Goal: Find specific page/section: Find specific page/section

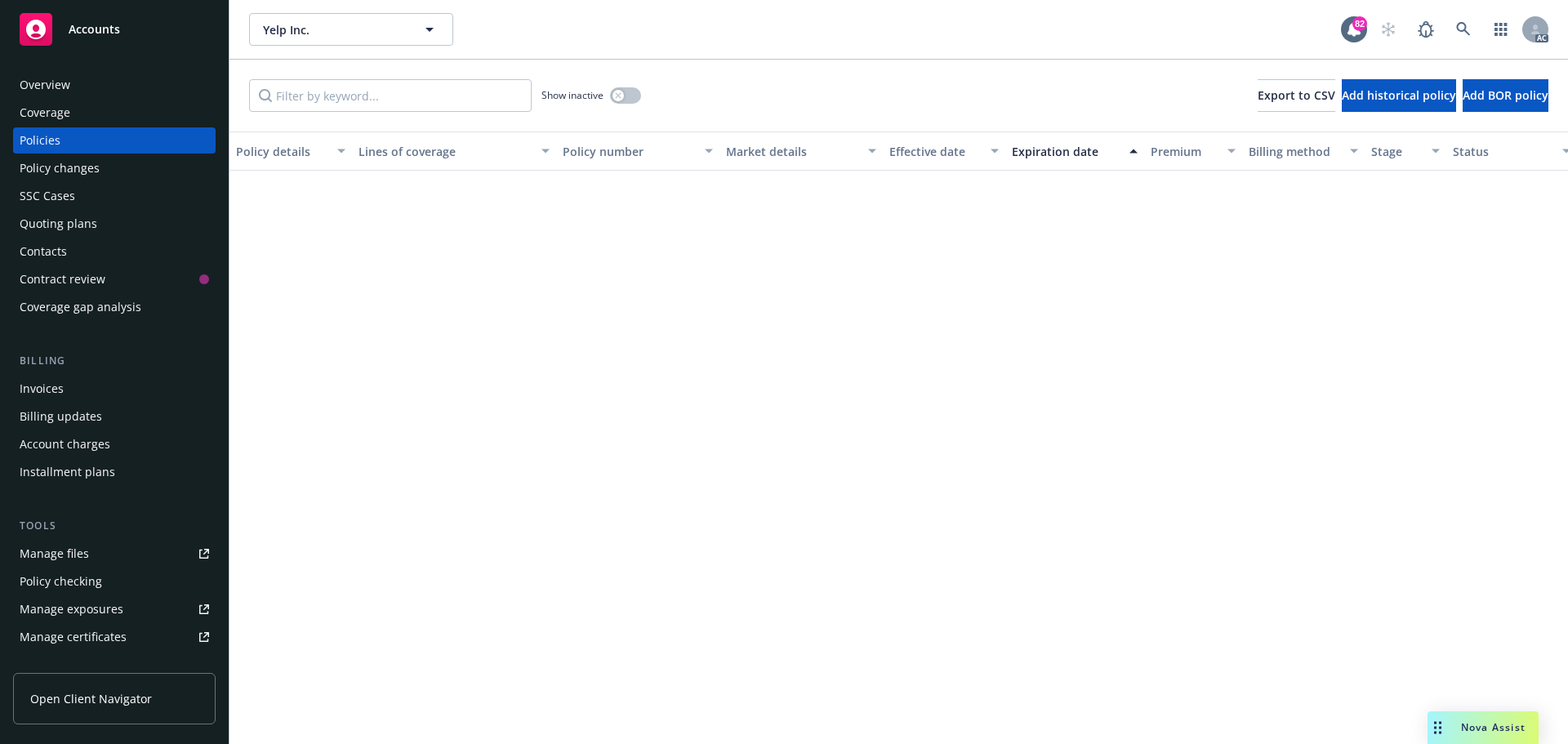
click at [1466, 26] on icon at bounding box center [1462, 29] width 14 height 14
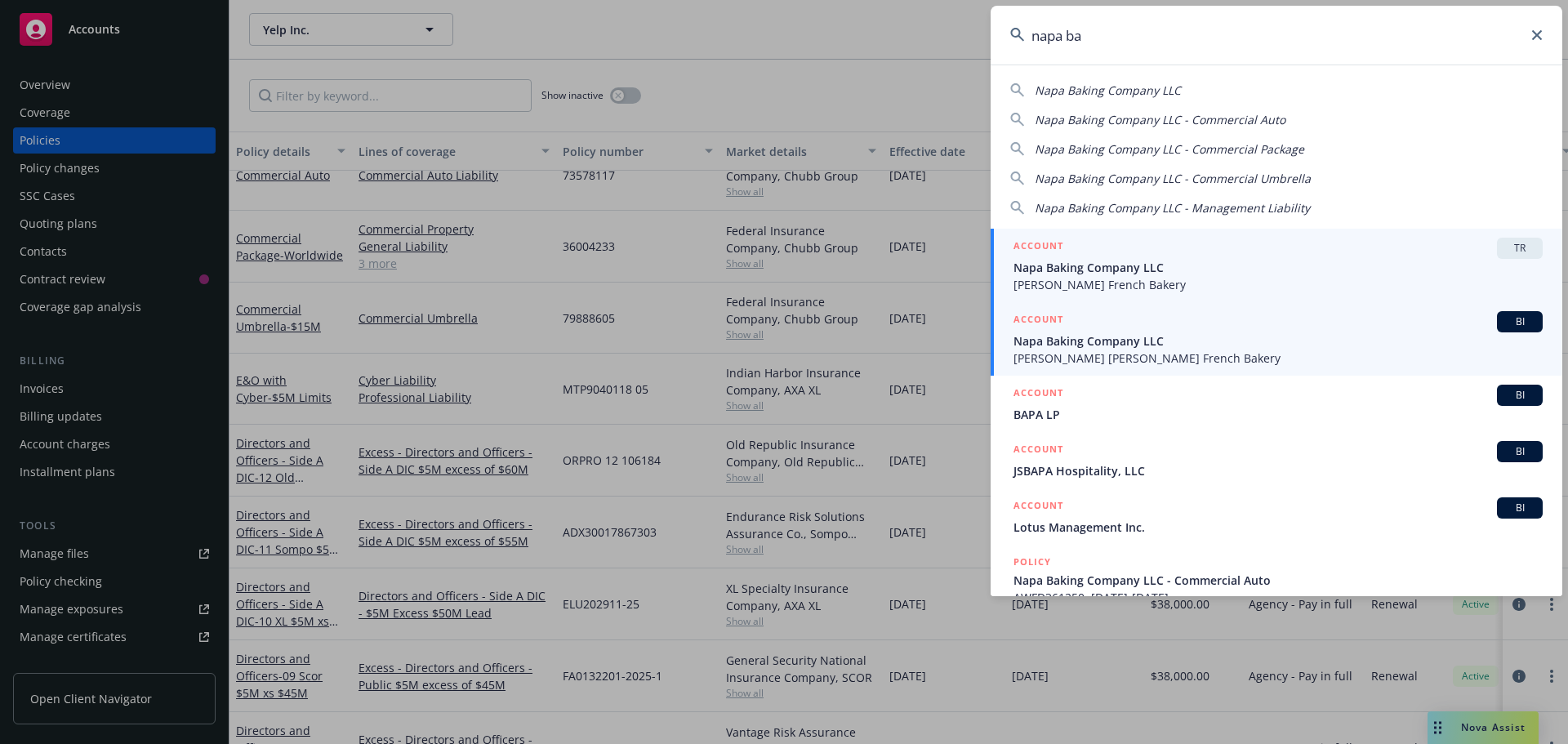
type input "napa ba"
click at [1111, 341] on span "Napa Baking Company LLC" at bounding box center [1278, 341] width 529 height 17
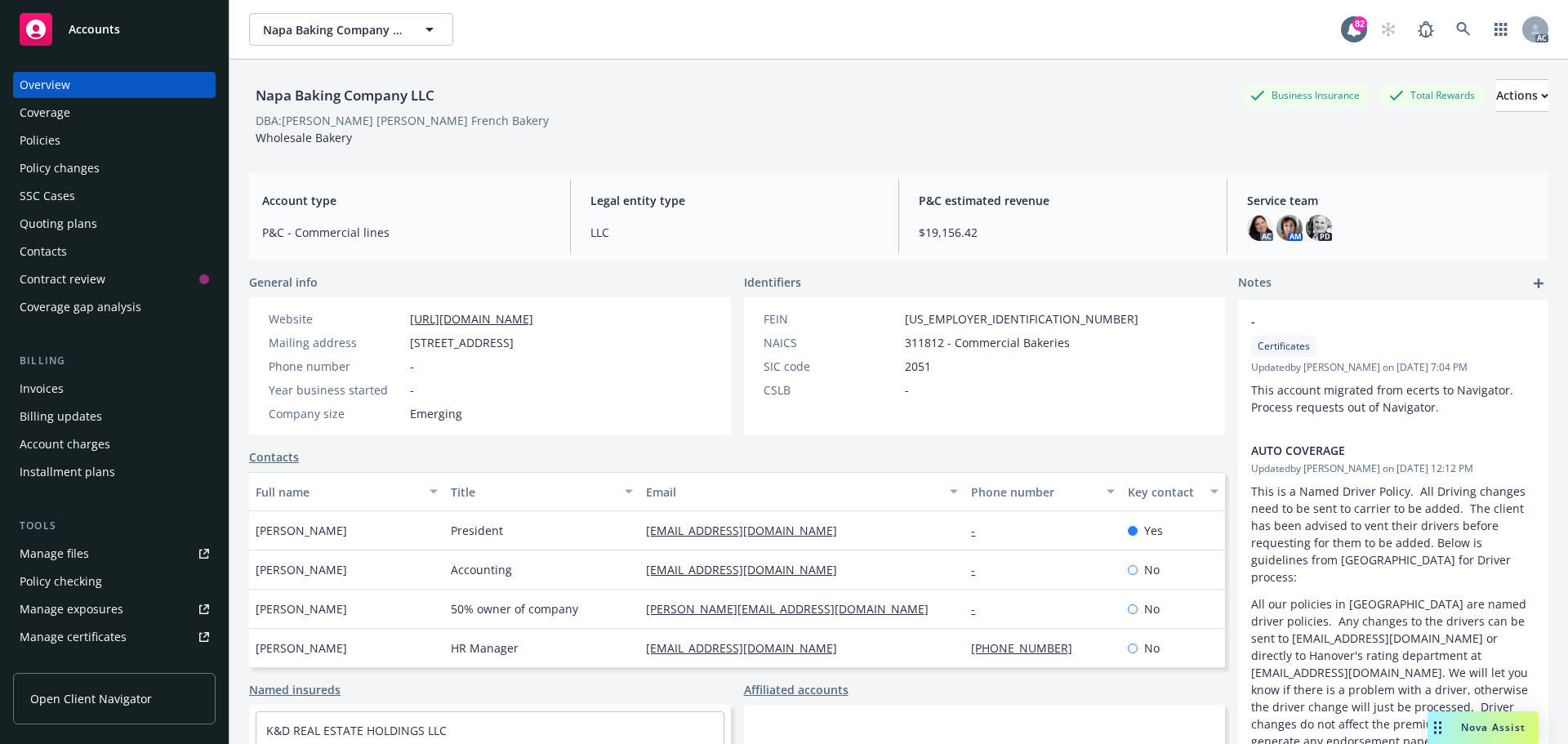
click at [63, 141] on div "Policies" at bounding box center [114, 141] width 189 height 26
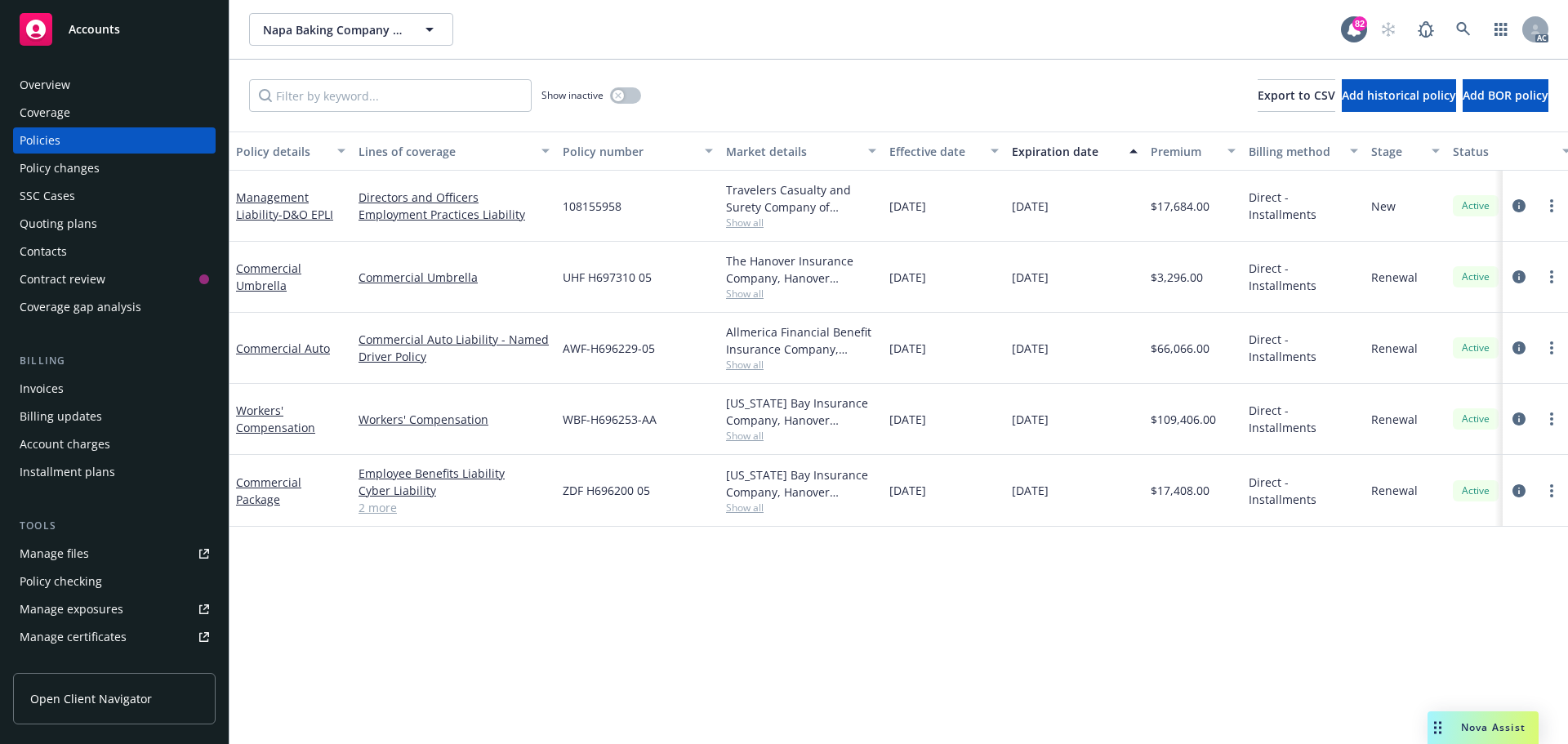
click at [727, 225] on span "Show all" at bounding box center [801, 222] width 150 height 14
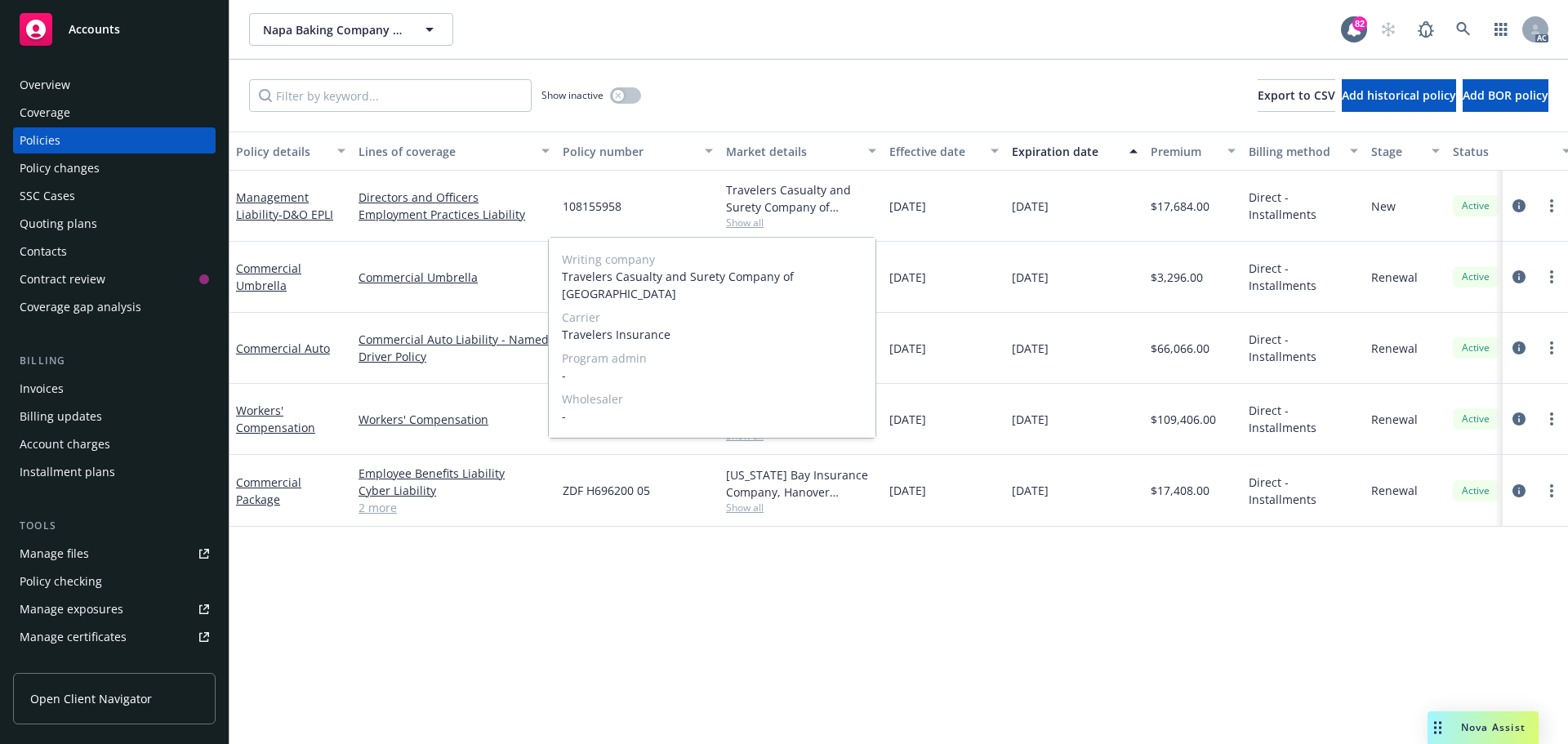
click at [755, 227] on span "Show all" at bounding box center [801, 222] width 150 height 14
